Goal: Task Accomplishment & Management: Manage account settings

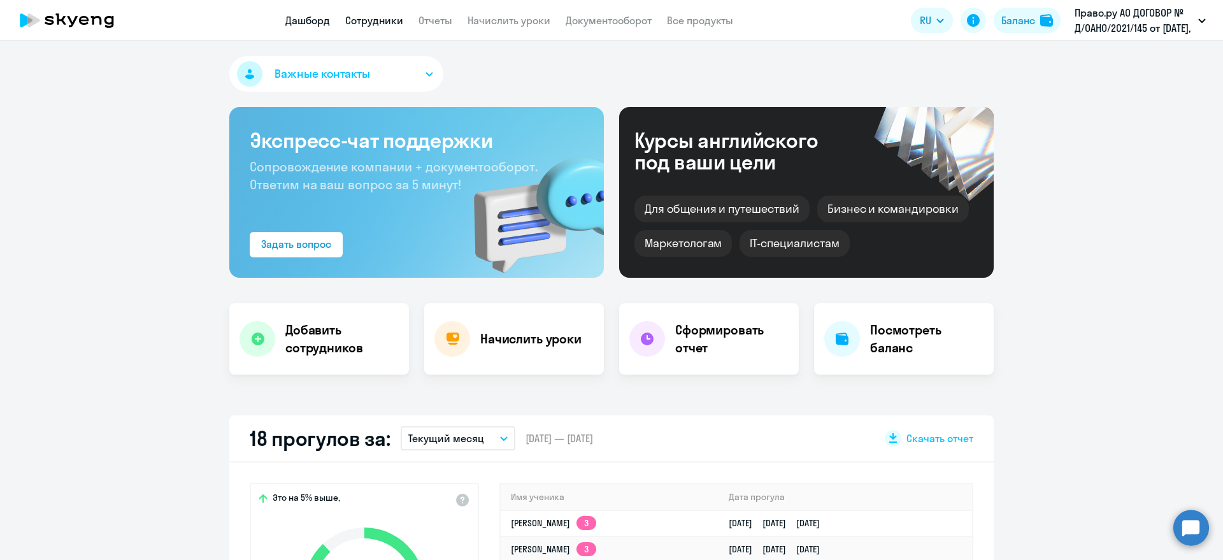
click at [377, 20] on link "Сотрудники" at bounding box center [374, 20] width 58 height 13
select select "30"
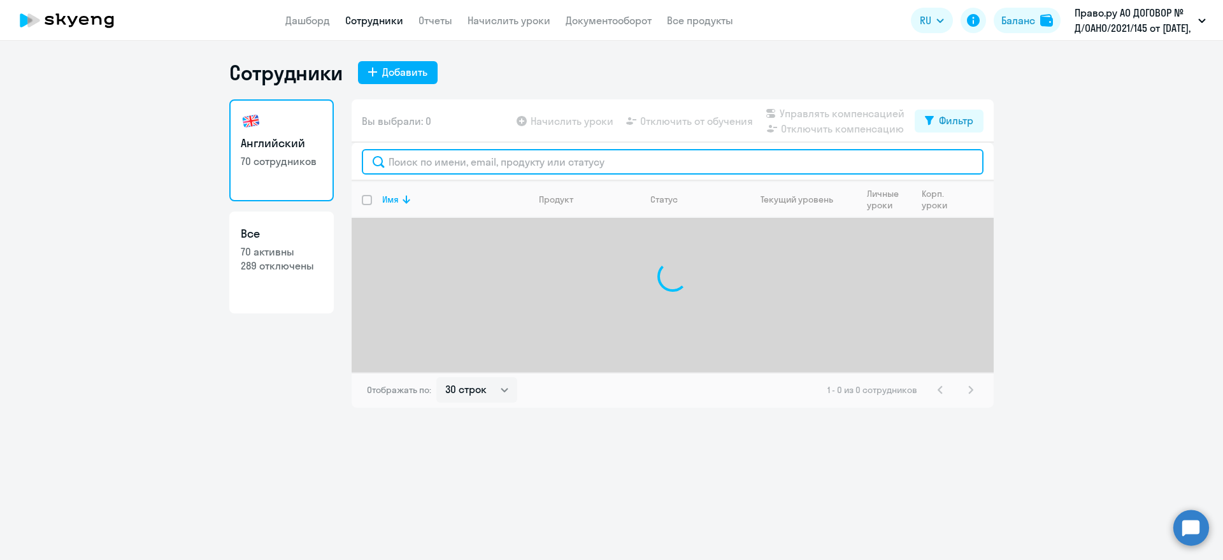
click at [397, 168] on input "text" at bounding box center [672, 161] width 621 height 25
type input "h"
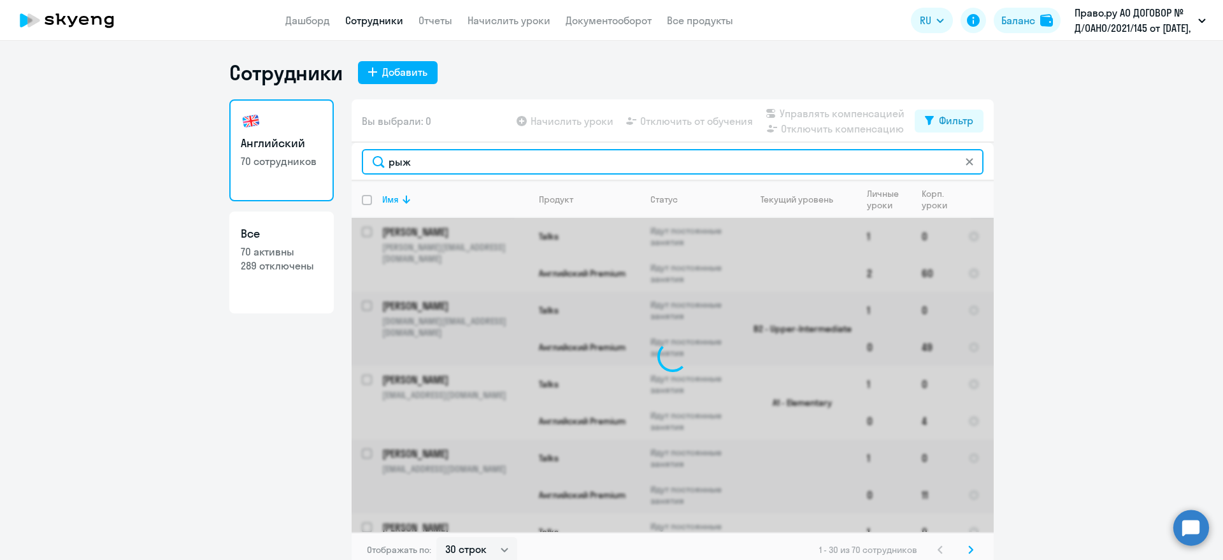
type input "рыжи"
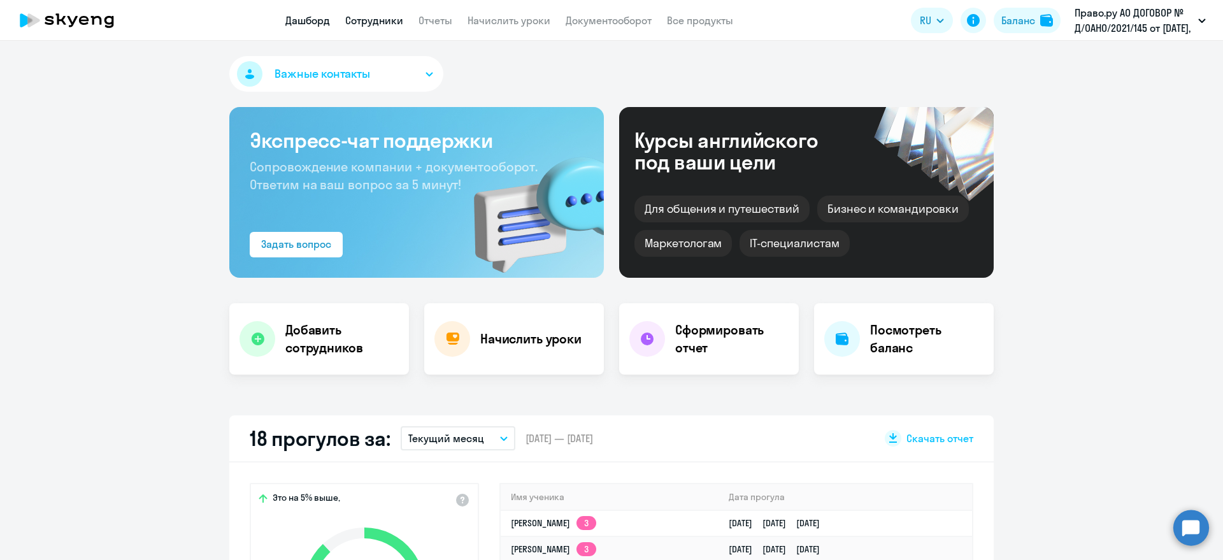
click at [368, 18] on link "Сотрудники" at bounding box center [374, 20] width 58 height 13
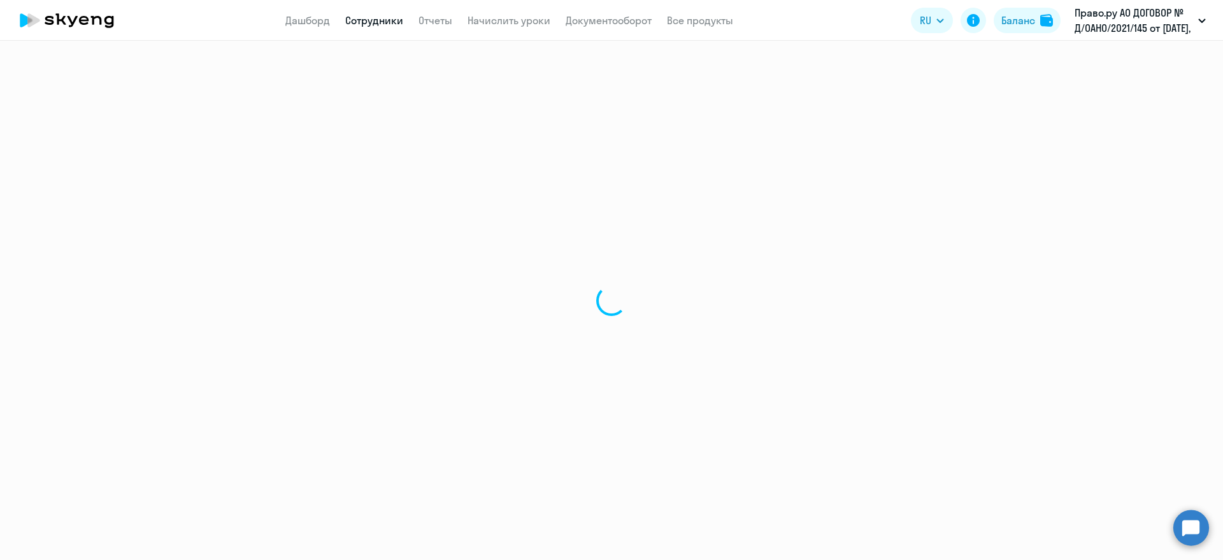
select select "30"
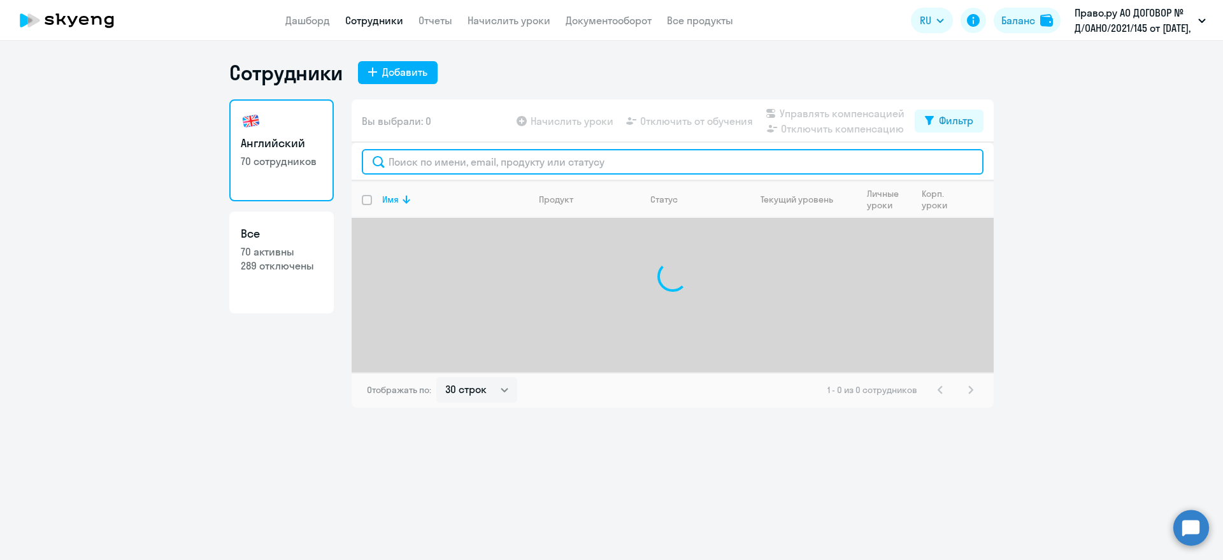
click at [406, 162] on input "text" at bounding box center [672, 161] width 621 height 25
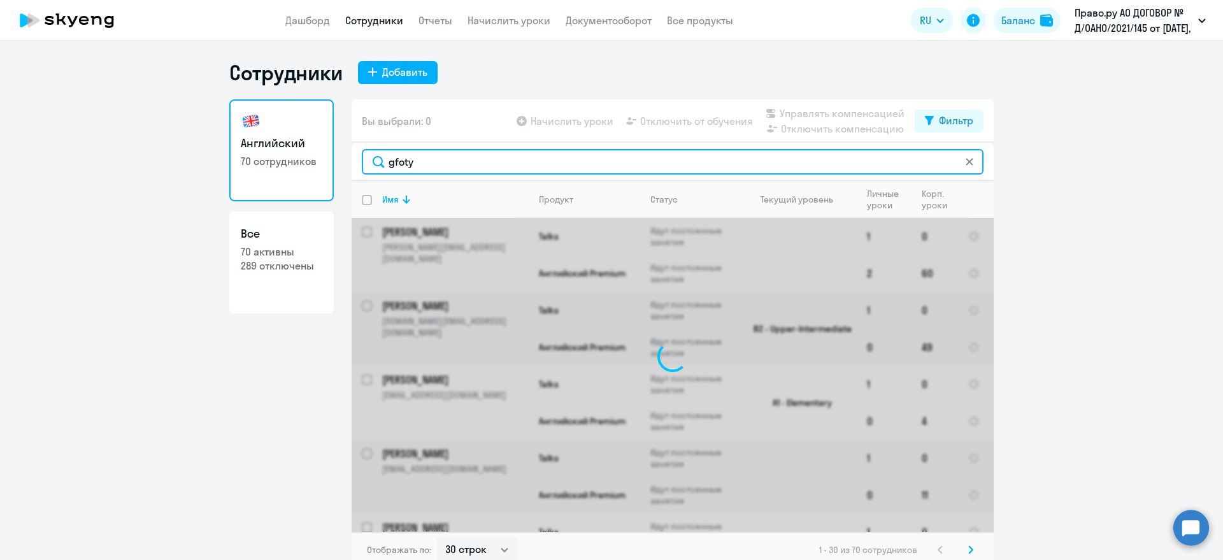
drag, startPoint x: 446, startPoint y: 162, endPoint x: 368, endPoint y: 162, distance: 78.3
click at [368, 162] on input "gfoty" at bounding box center [672, 161] width 621 height 25
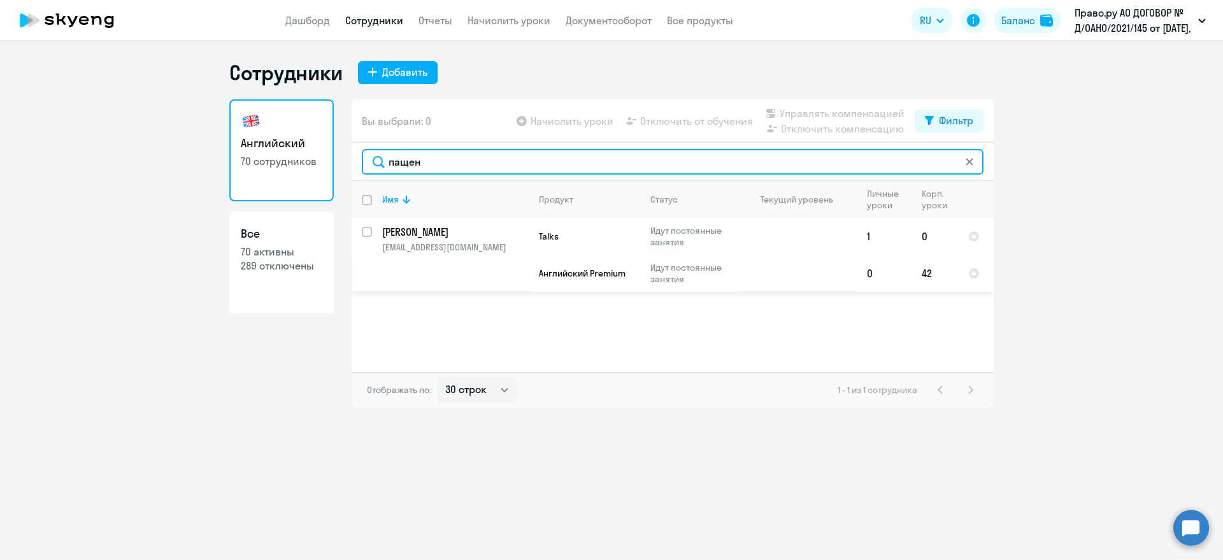
type input "пащен"
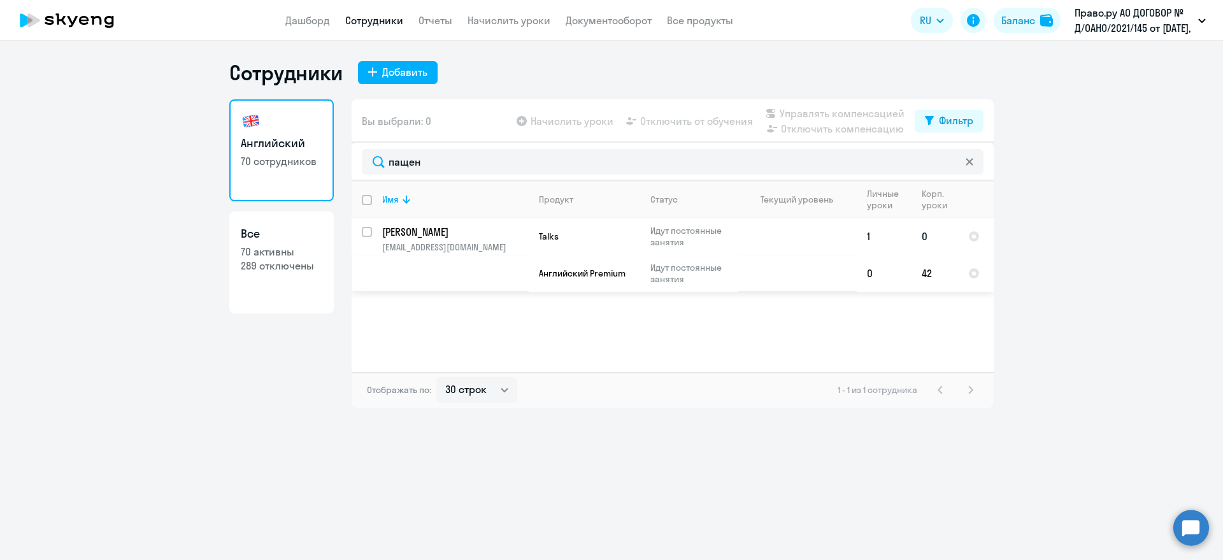
click at [371, 230] on input "select row 38652231" at bounding box center [374, 239] width 25 height 25
checkbox input "true"
click at [696, 125] on span "Отключить от обучения" at bounding box center [696, 120] width 113 height 15
select select "all"
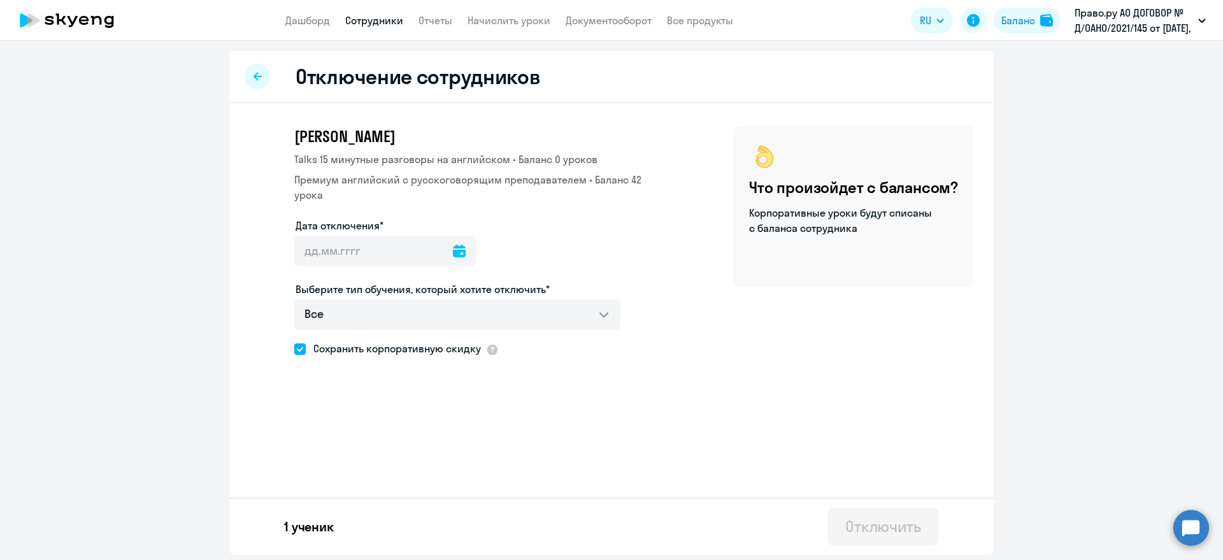
click at [453, 245] on icon at bounding box center [459, 251] width 13 height 13
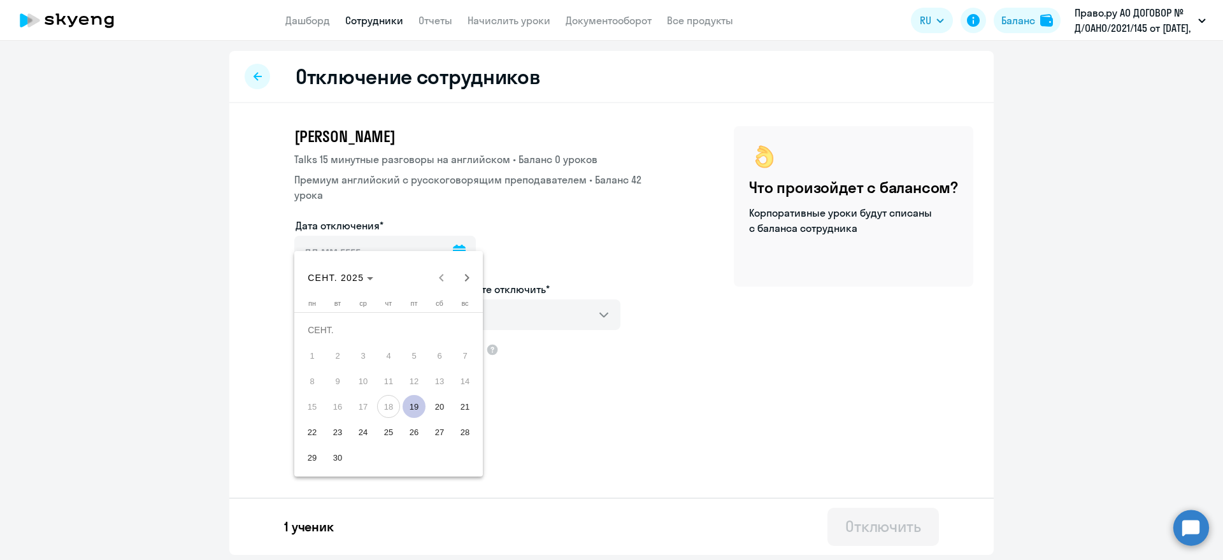
click at [444, 406] on span "20" at bounding box center [439, 406] width 23 height 23
type input "[DATE]"
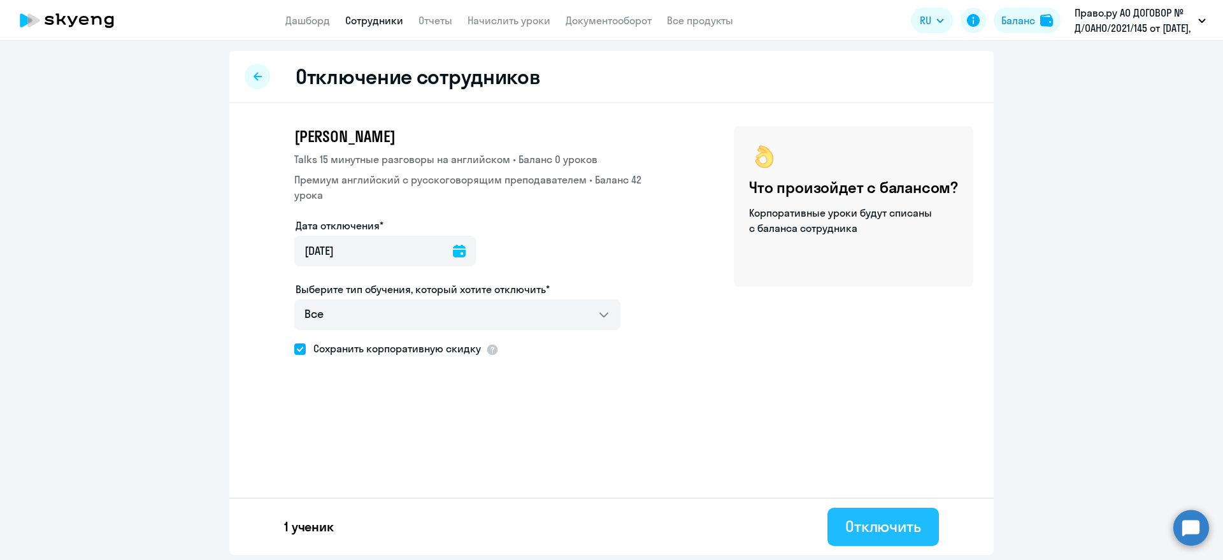
click at [869, 529] on div "Отключить" at bounding box center [883, 526] width 76 height 20
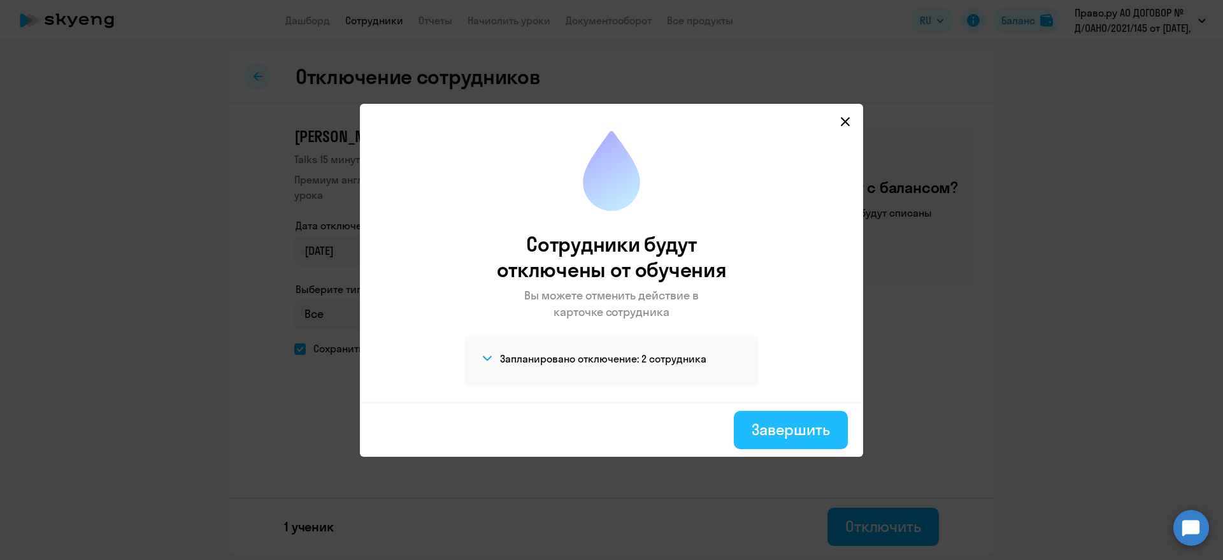
click at [805, 421] on div "Завершить" at bounding box center [790, 429] width 78 height 20
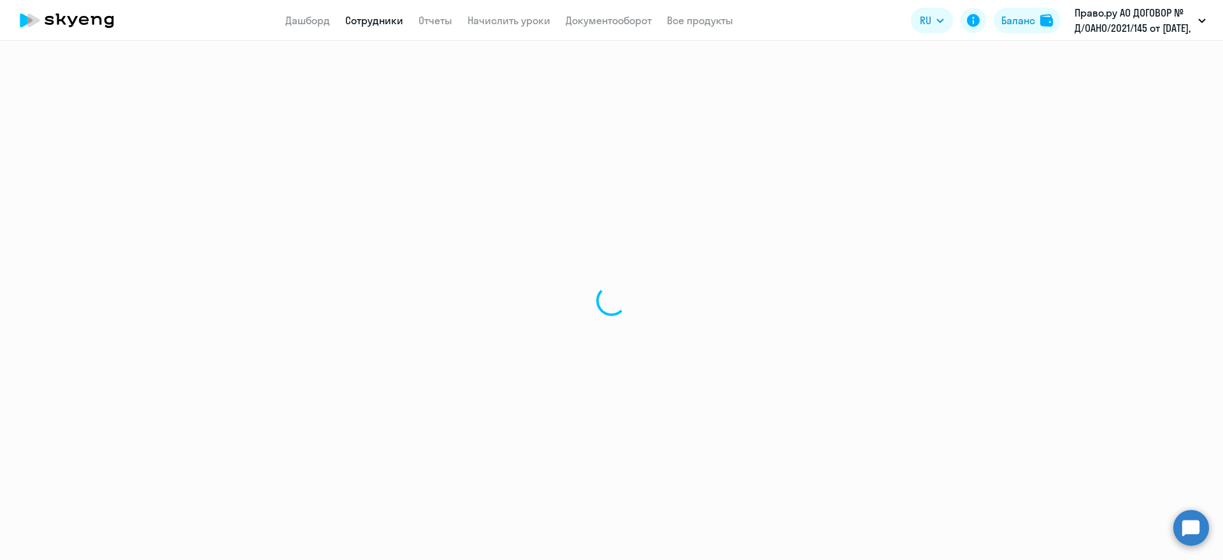
select select "30"
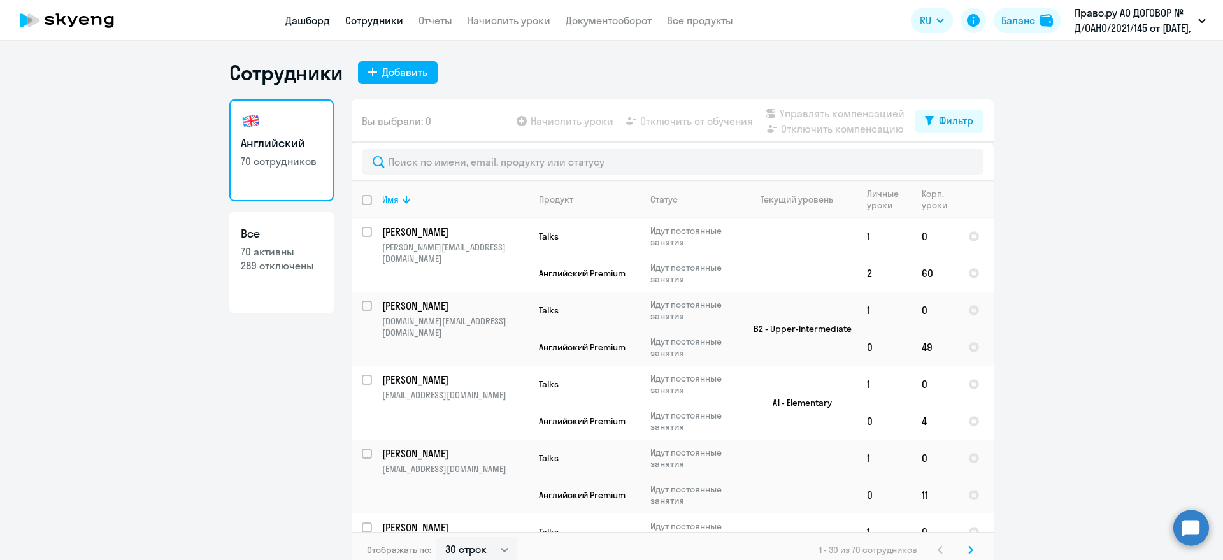
click at [301, 26] on link "Дашборд" at bounding box center [307, 20] width 45 height 13
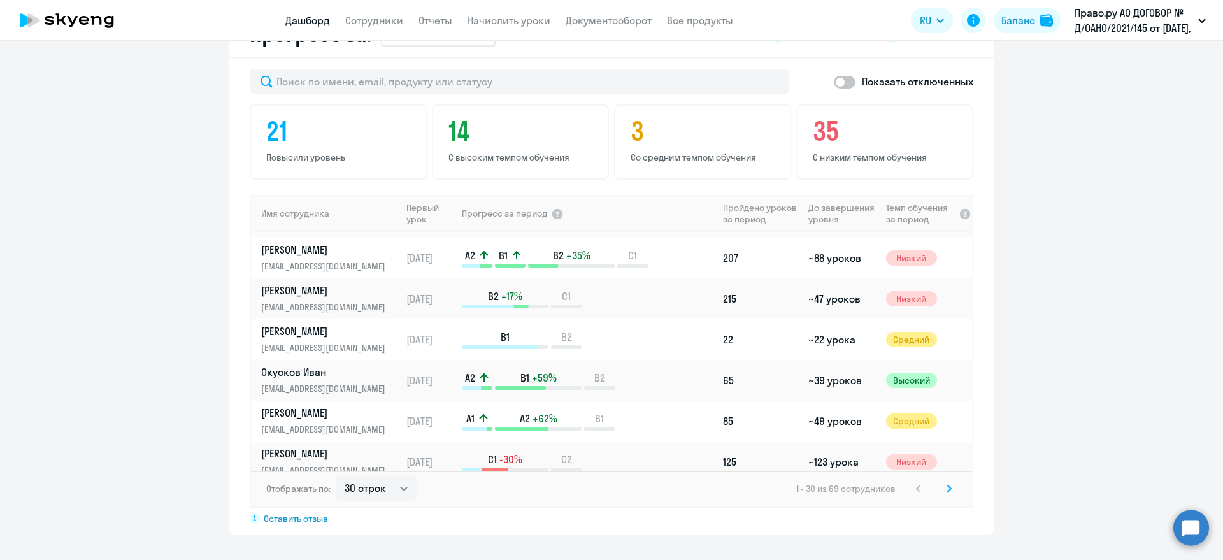
scroll to position [984, 0]
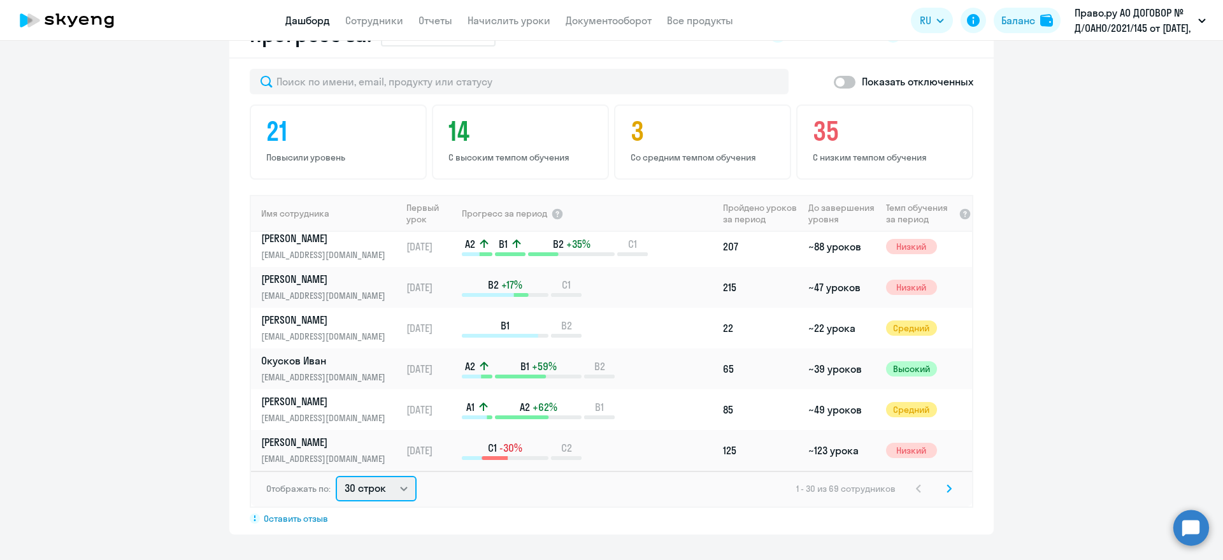
click at [385, 493] on select "30 строк 50 строк 100 строк" at bounding box center [376, 488] width 81 height 25
select select "100"
click at [336, 476] on select "30 строк 50 строк 100 строк" at bounding box center [376, 488] width 81 height 25
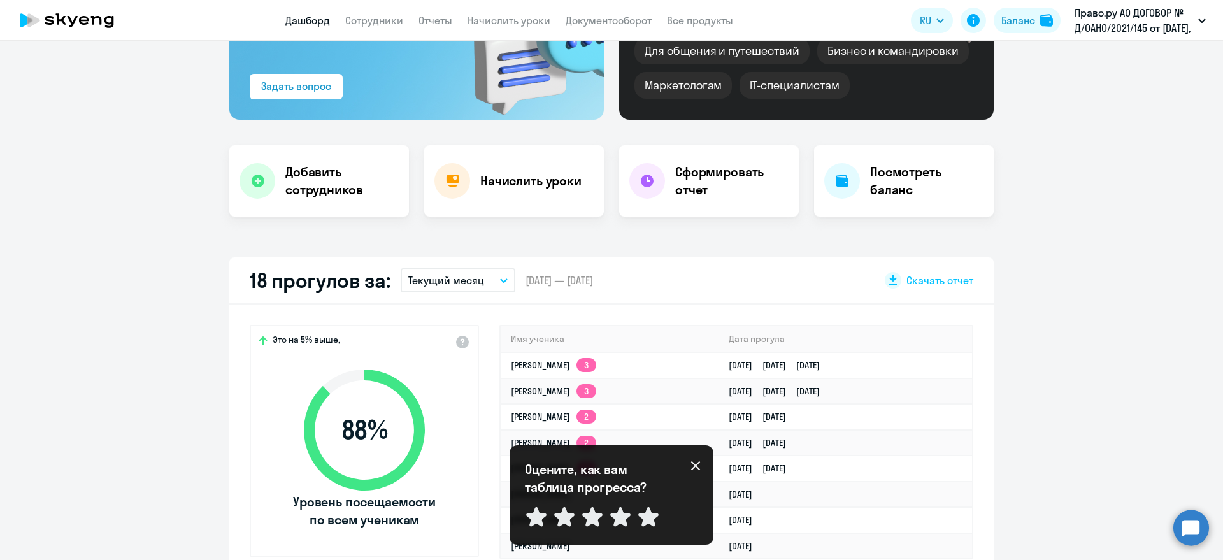
scroll to position [0, 0]
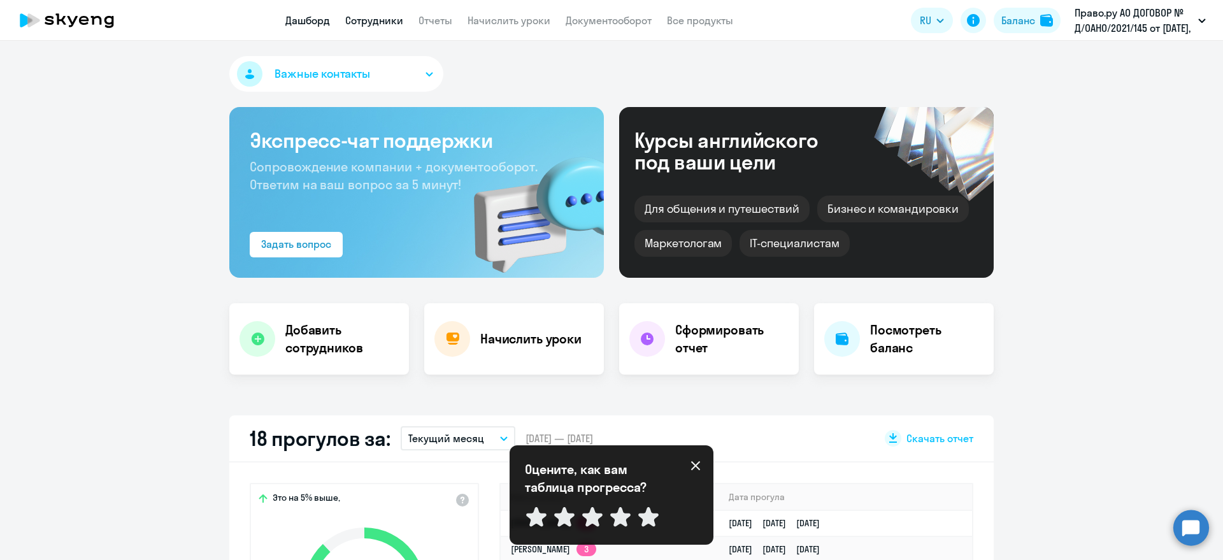
click at [371, 21] on link "Сотрудники" at bounding box center [374, 20] width 58 height 13
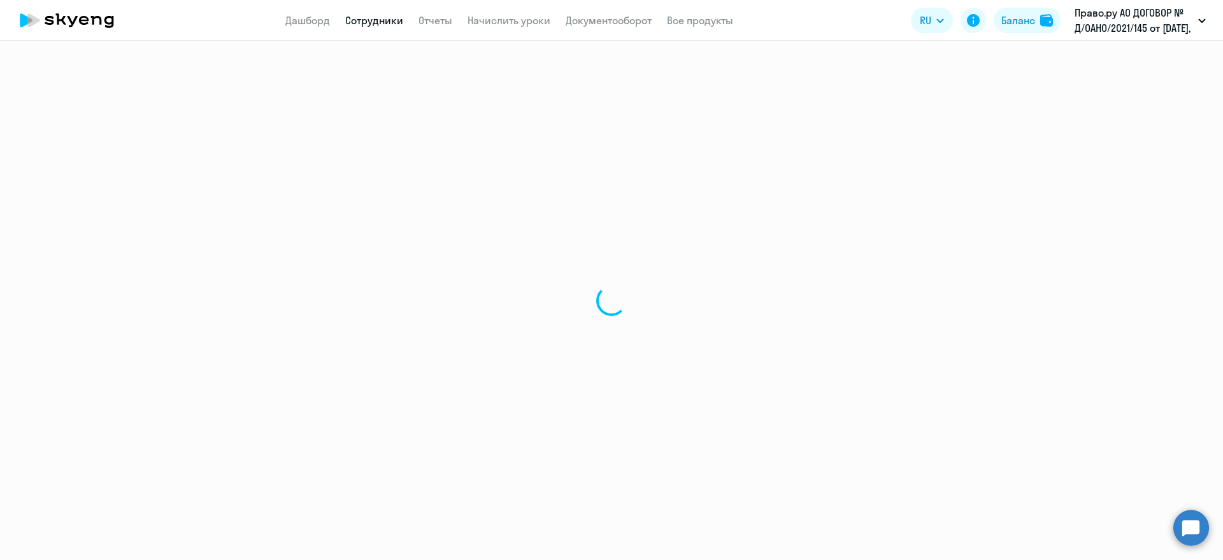
select select "30"
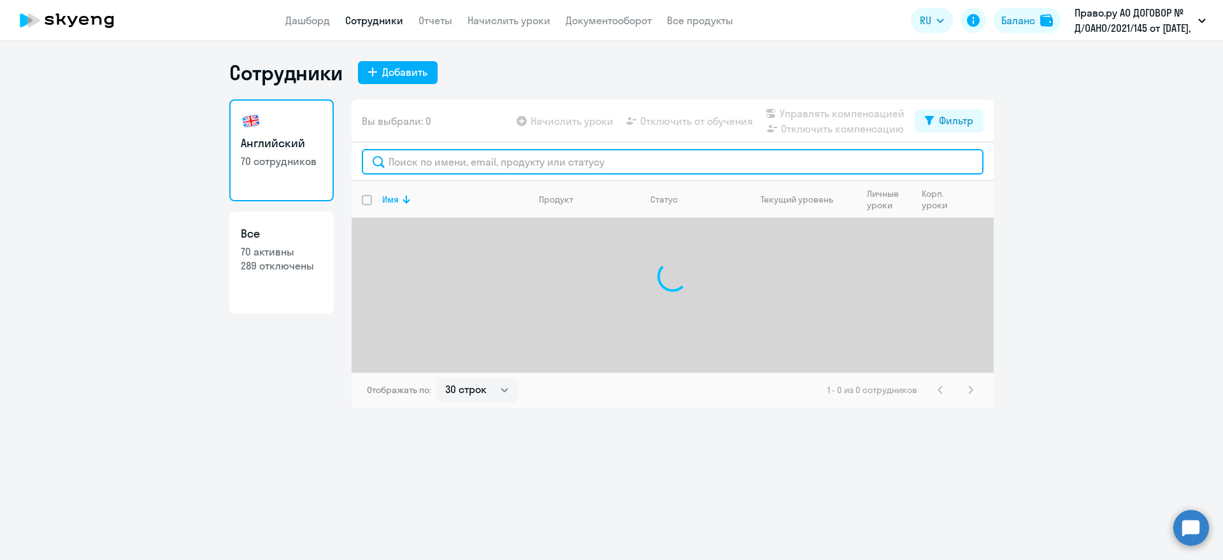
click at [417, 161] on input "text" at bounding box center [672, 161] width 621 height 25
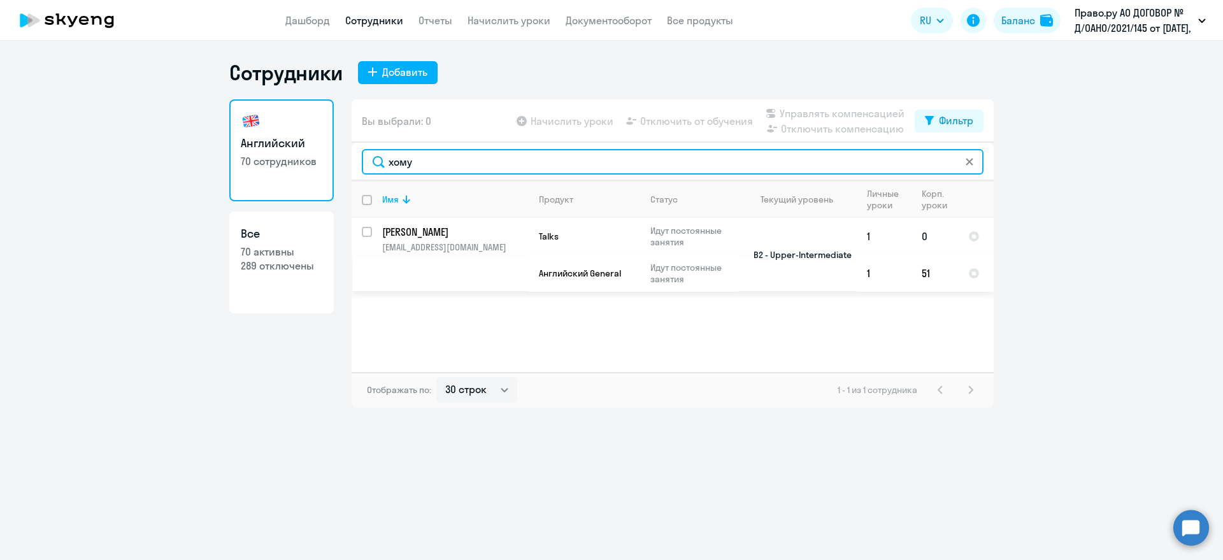
type input "хому"
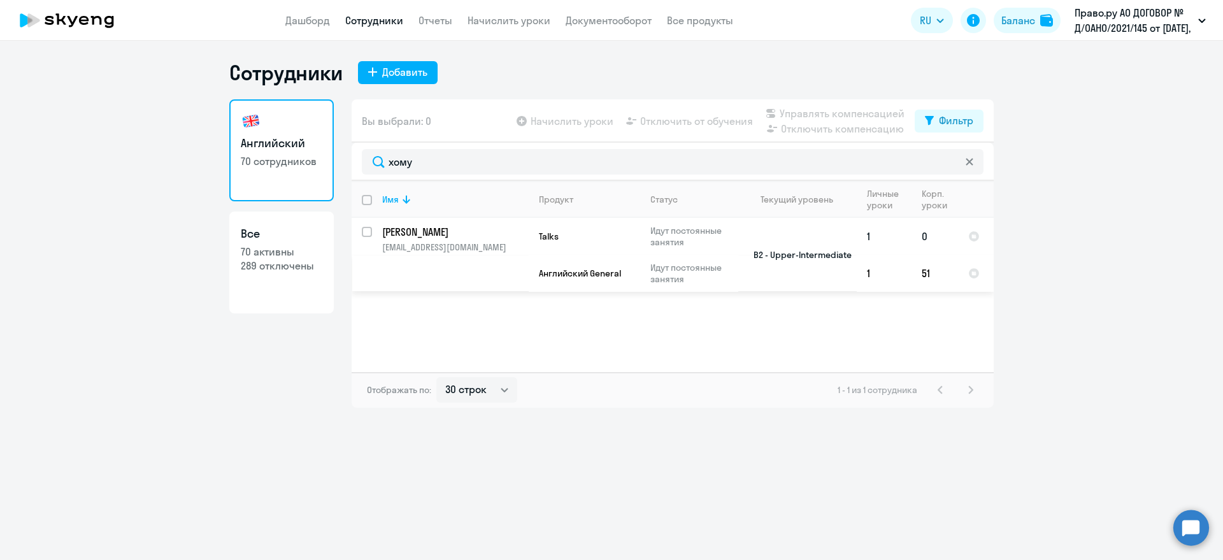
click at [430, 228] on p "[PERSON_NAME]" at bounding box center [454, 232] width 144 height 14
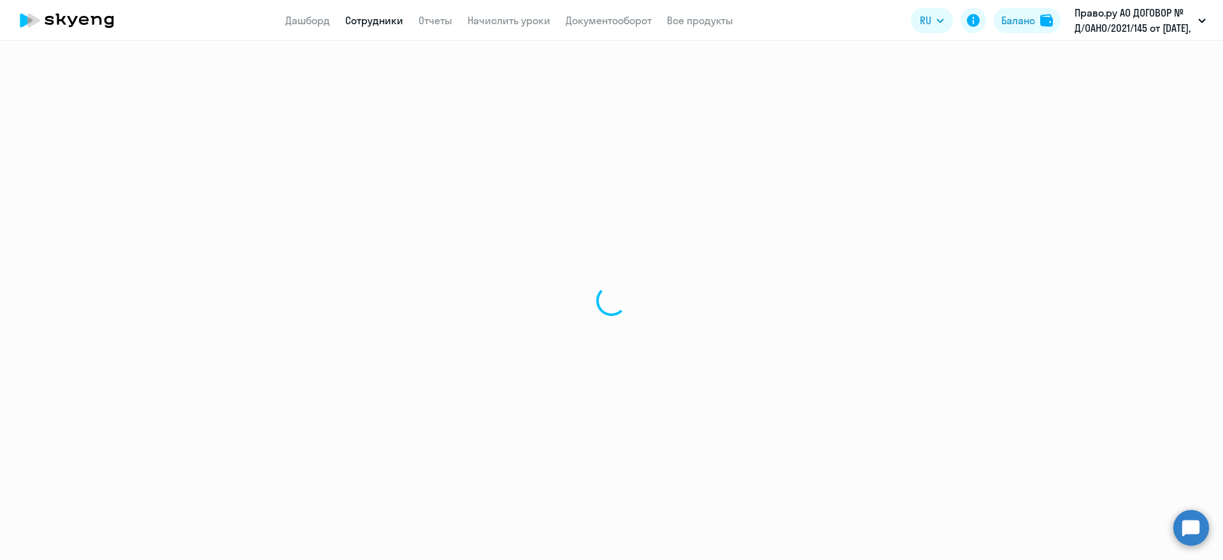
select select "english"
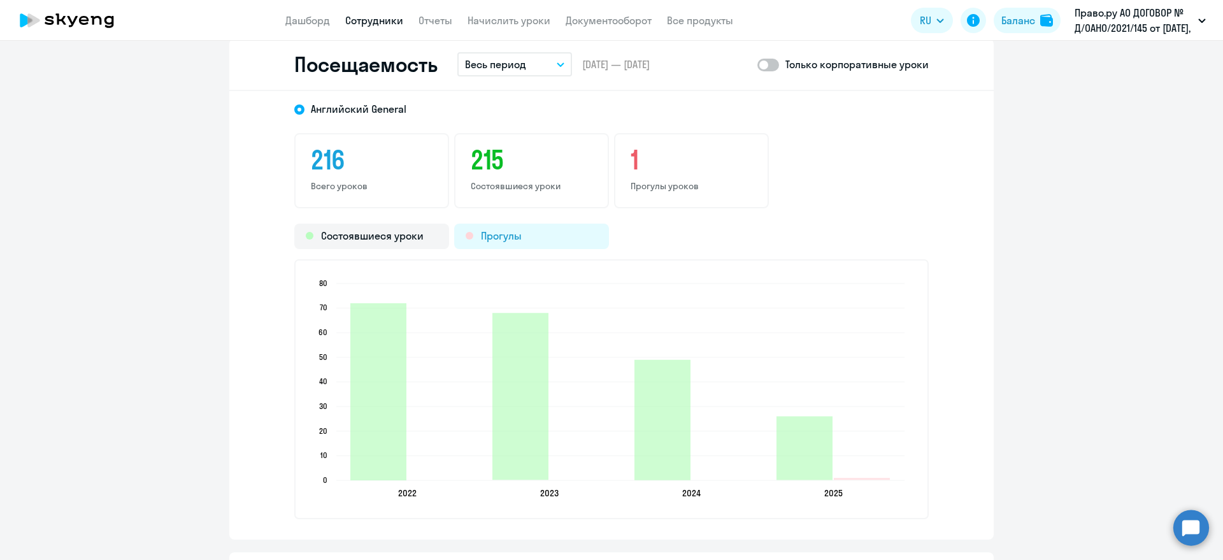
scroll to position [1512, 0]
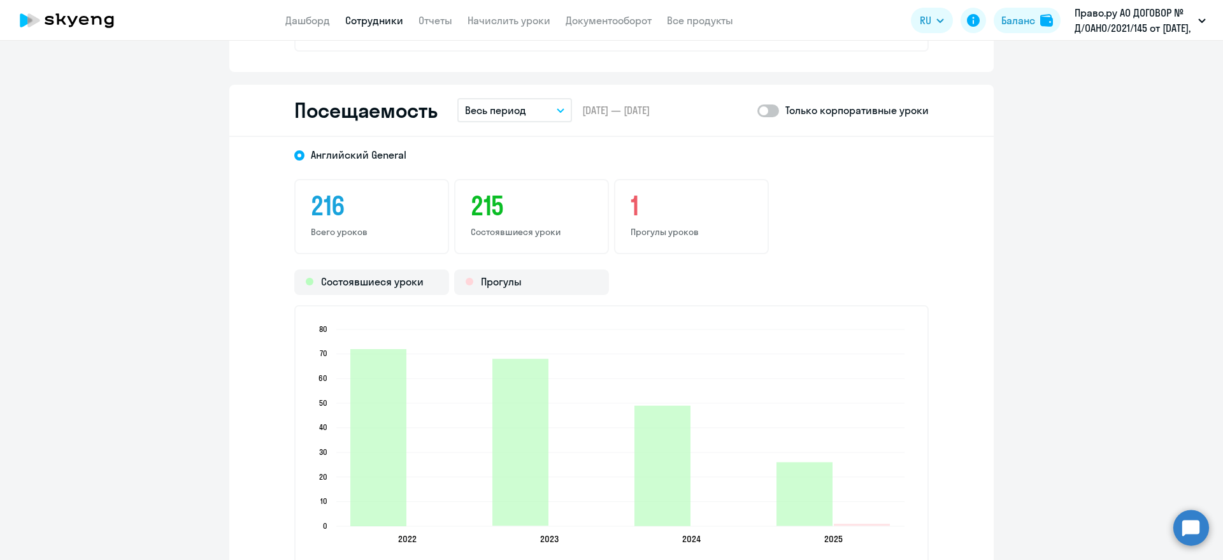
click at [548, 109] on button "Весь период" at bounding box center [514, 110] width 115 height 24
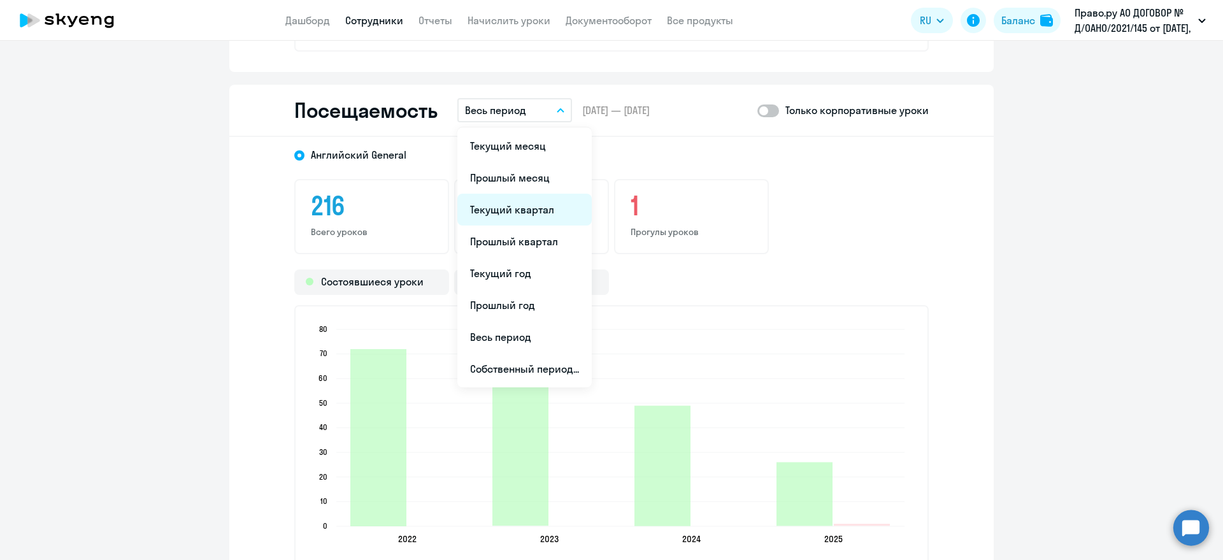
click at [546, 211] on li "Текущий квартал" at bounding box center [524, 210] width 134 height 32
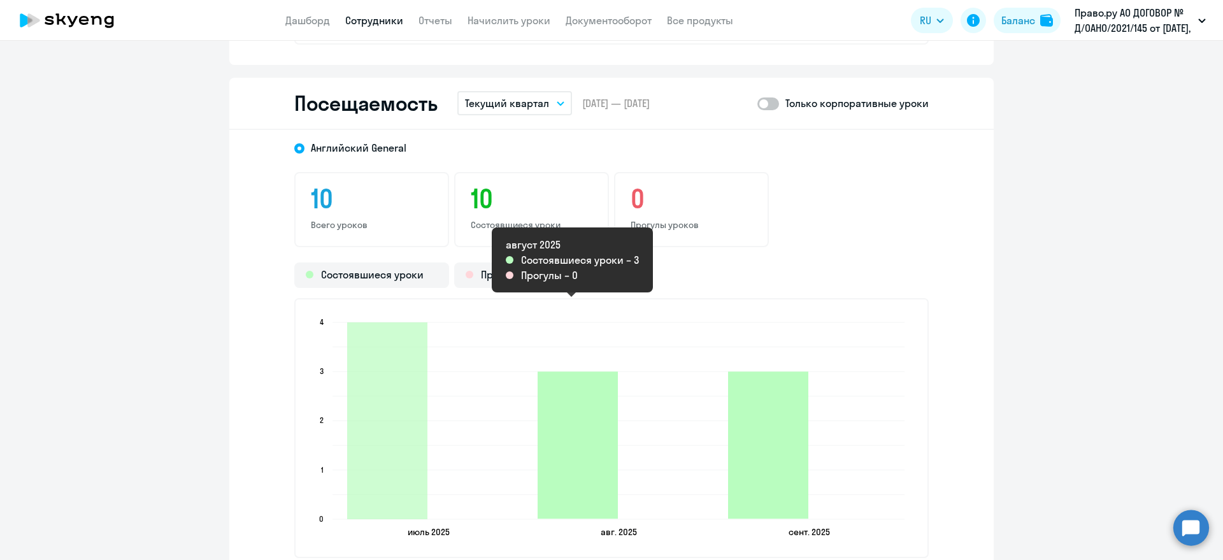
scroll to position [1433, 0]
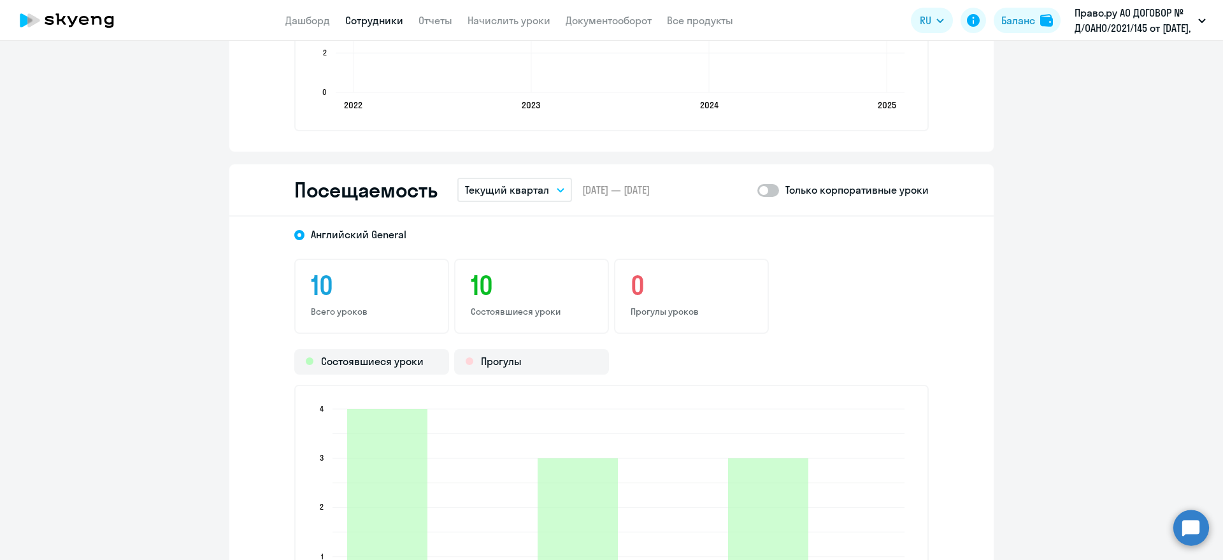
click at [546, 190] on button "Текущий квартал" at bounding box center [514, 190] width 115 height 24
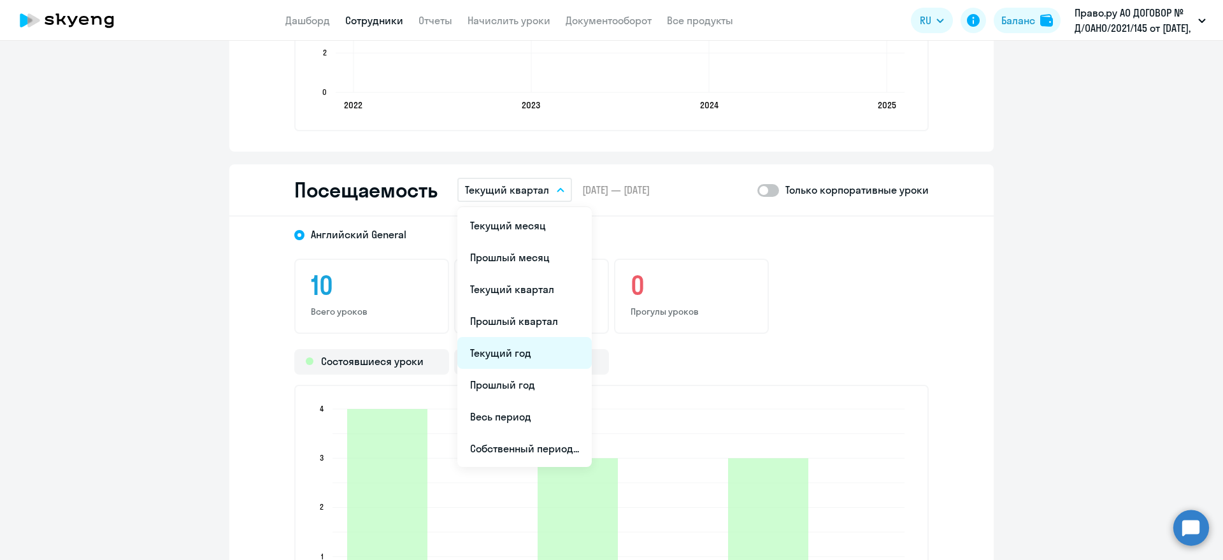
click at [520, 355] on li "Текущий год" at bounding box center [524, 353] width 134 height 32
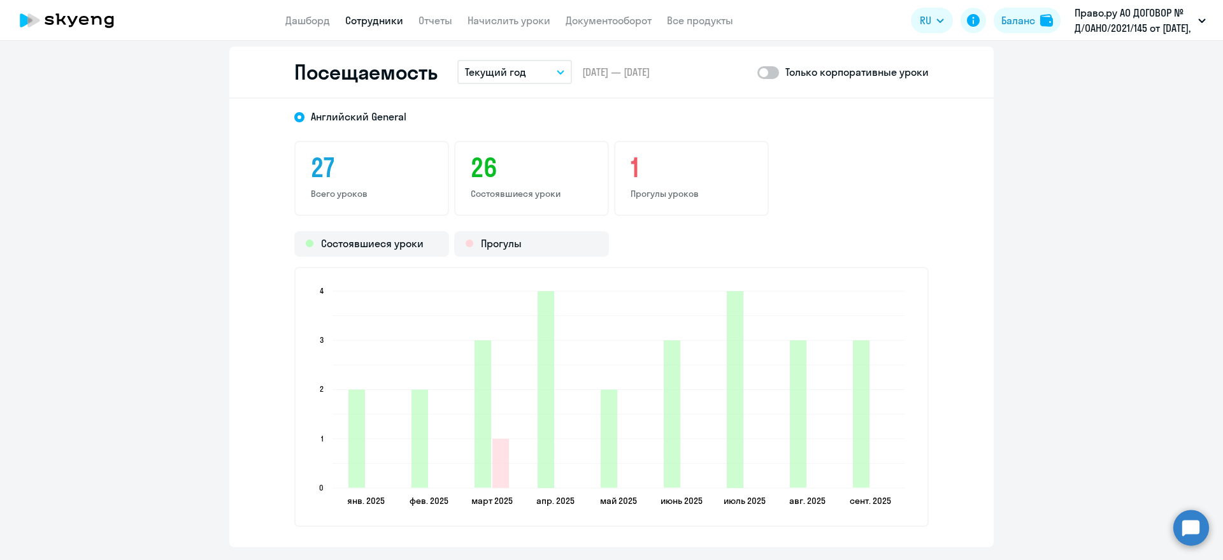
scroll to position [1512, 0]
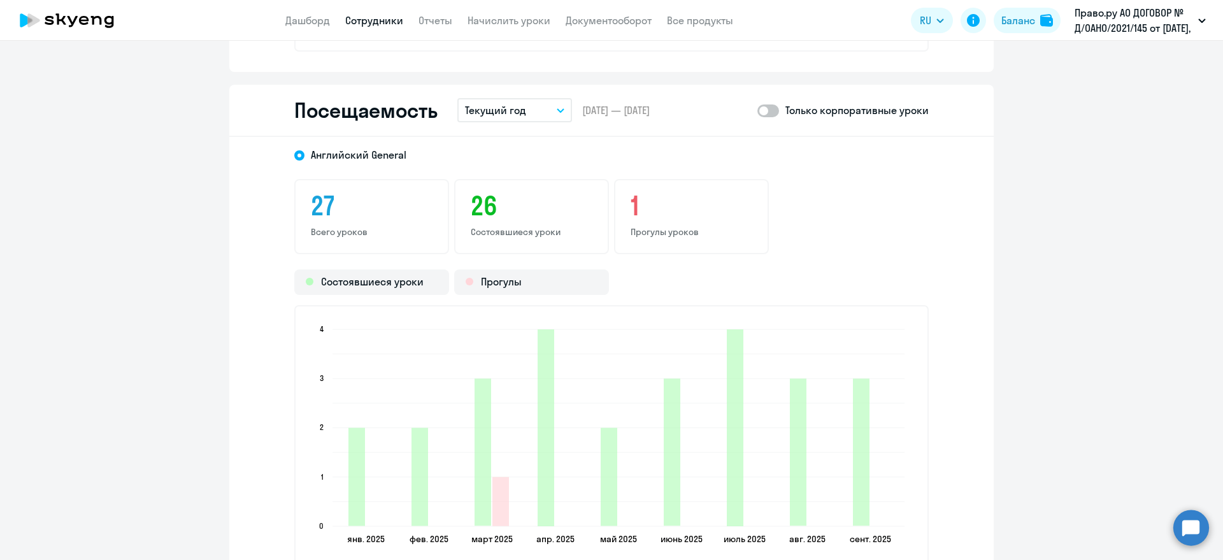
click at [539, 104] on button "Текущий год" at bounding box center [514, 110] width 115 height 24
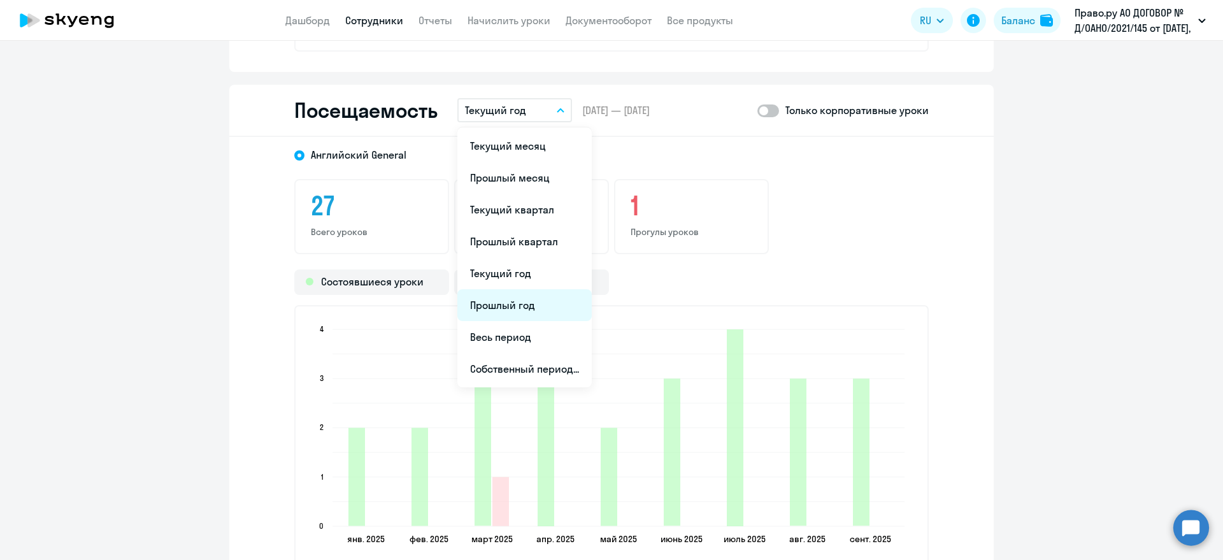
click at [521, 310] on li "Прошлый год" at bounding box center [524, 305] width 134 height 32
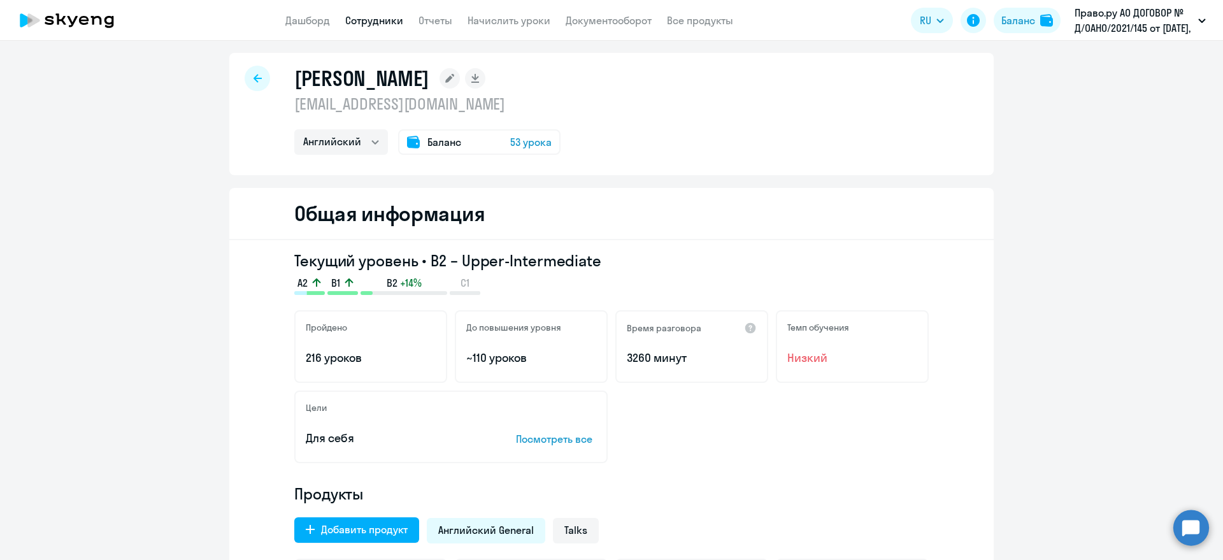
scroll to position [0, 0]
